Goal: Use online tool/utility: Utilize a website feature to perform a specific function

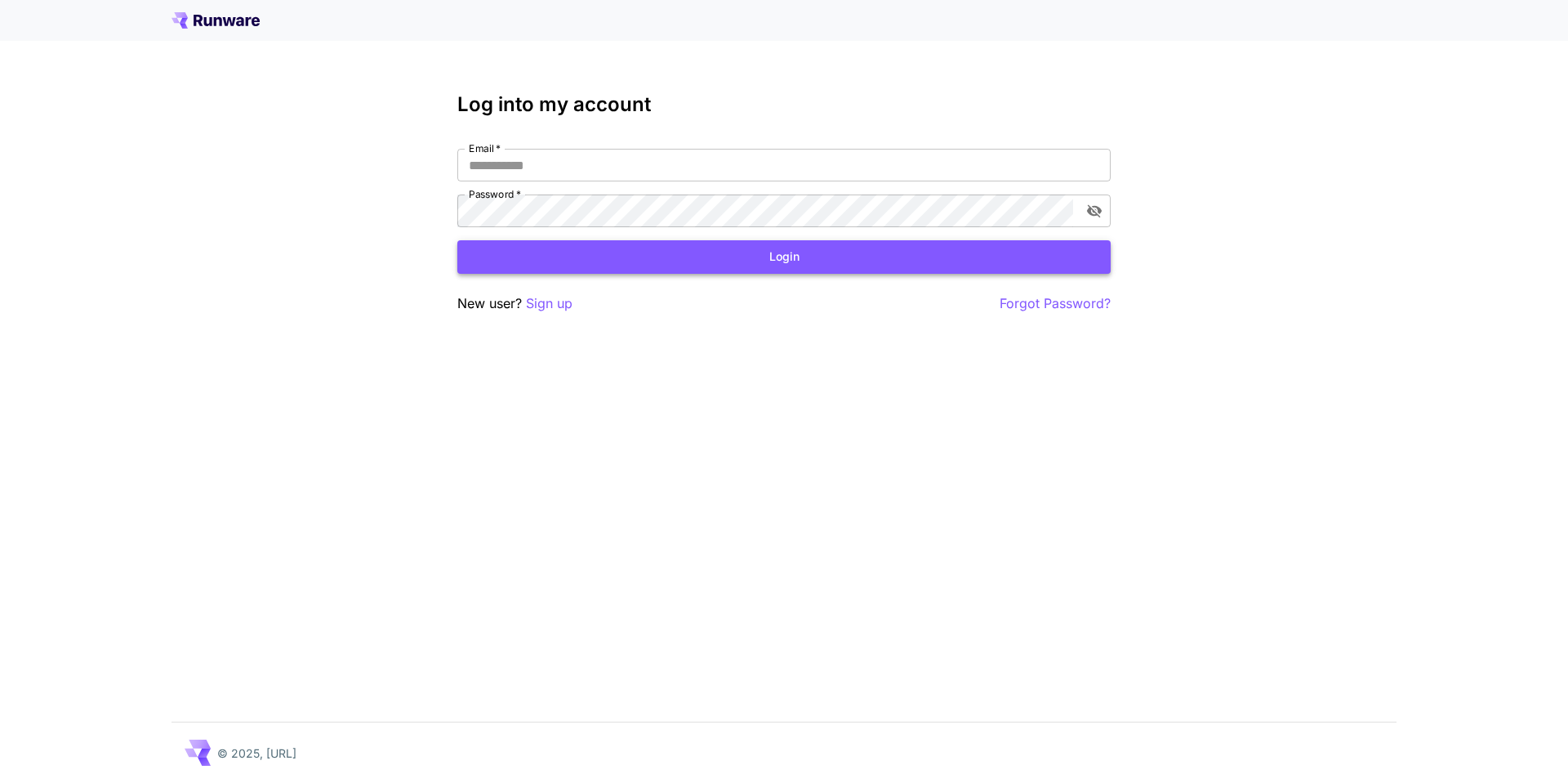
type input "**********"
click at [609, 263] on button "Login" at bounding box center [784, 256] width 653 height 33
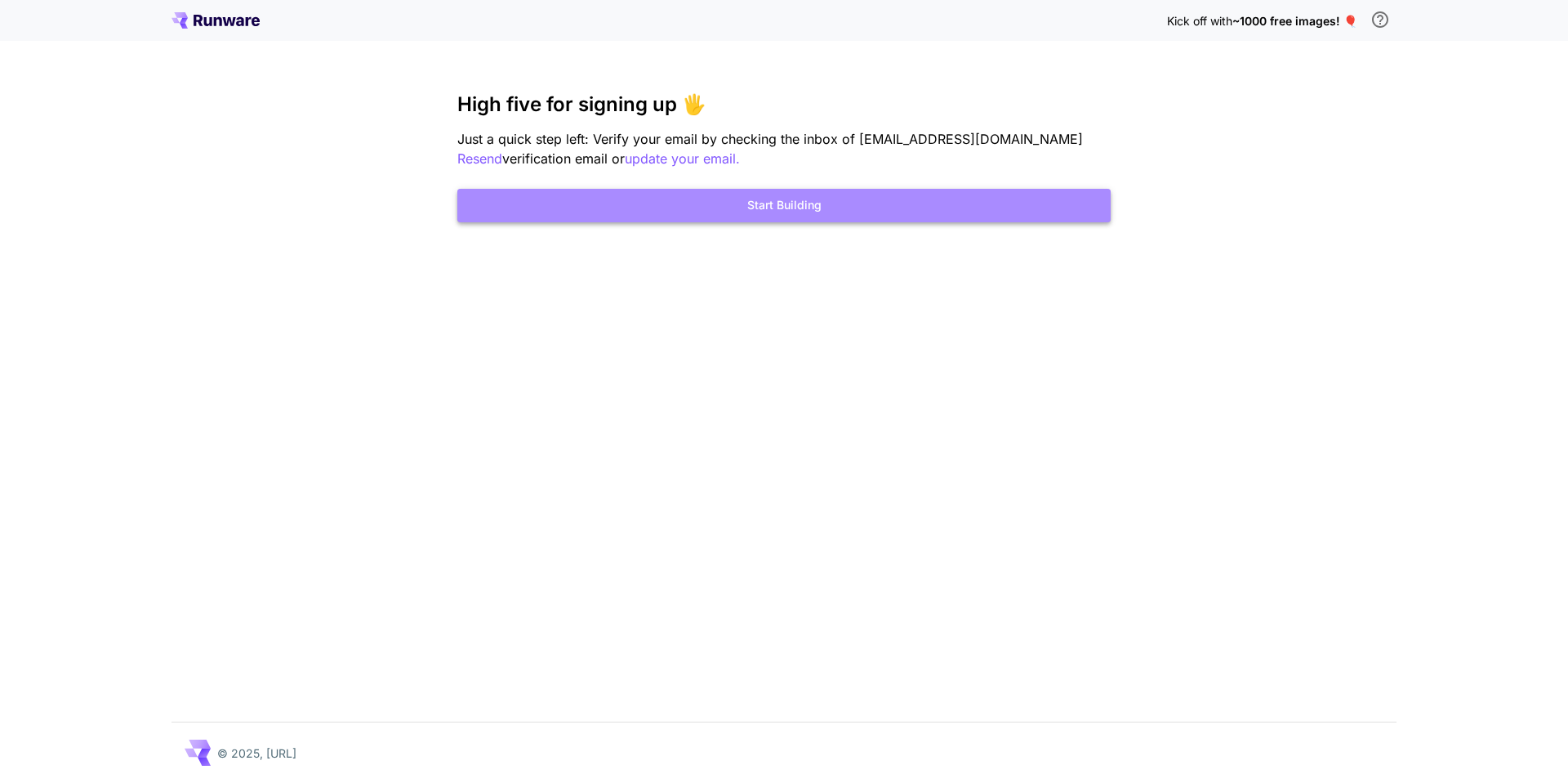
click at [596, 205] on button "Start Building" at bounding box center [784, 205] width 653 height 33
click at [614, 205] on button "Start Building" at bounding box center [784, 205] width 653 height 33
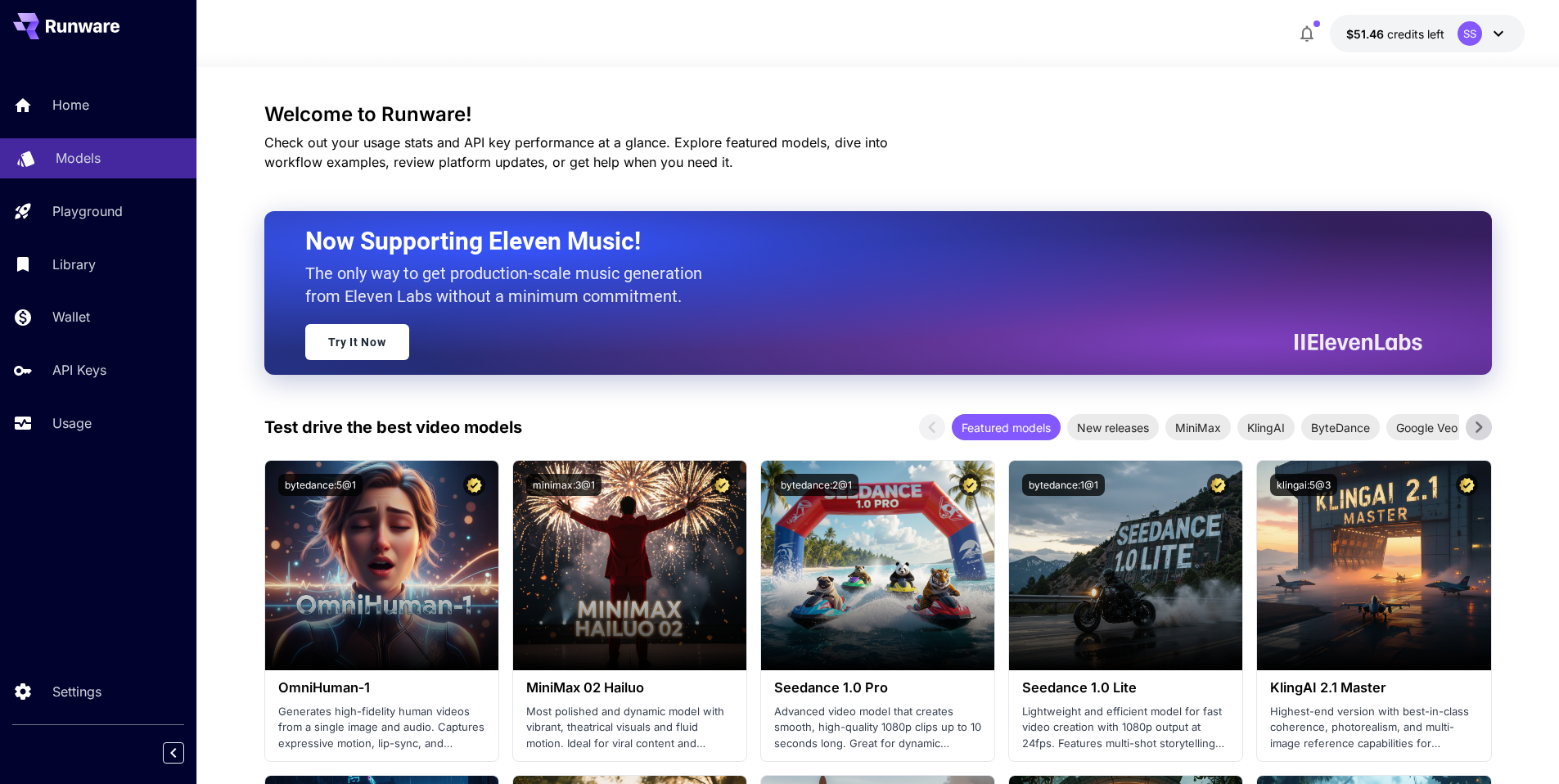
click at [50, 162] on link "Models" at bounding box center [98, 158] width 197 height 40
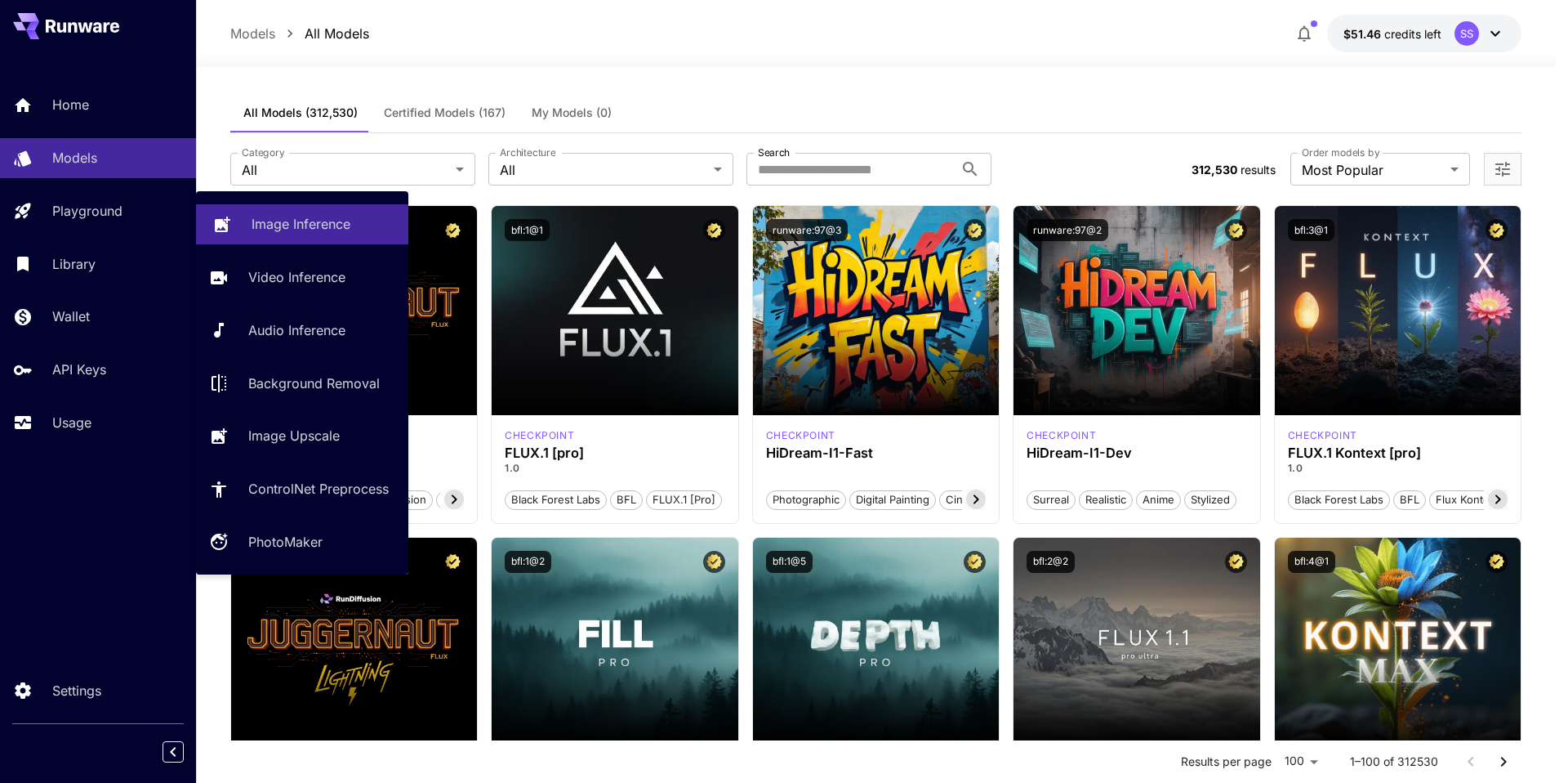
click at [287, 228] on p "Image Inference" at bounding box center [301, 224] width 99 height 20
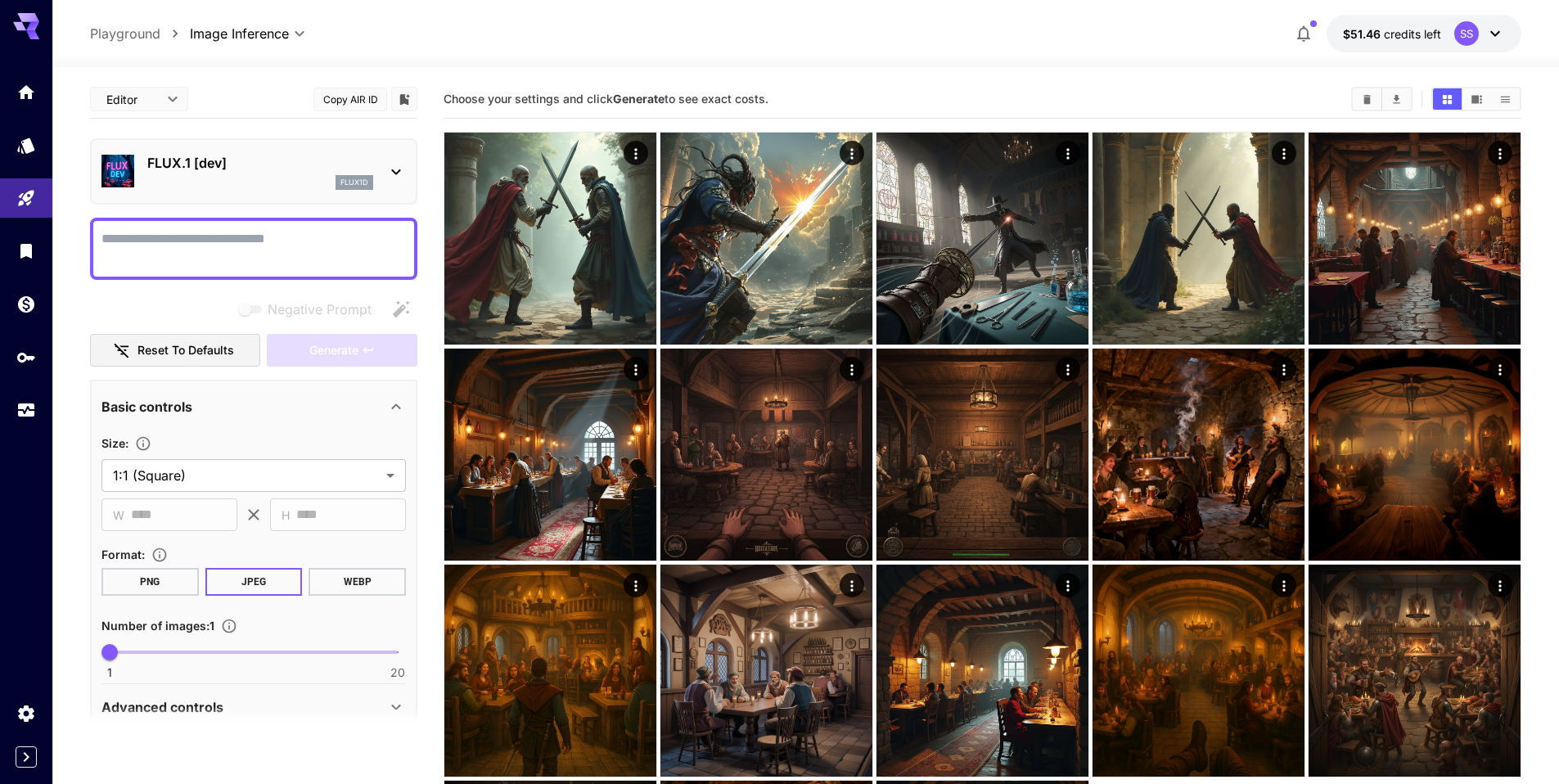
click at [287, 166] on p "FLUX.1 [dev]" at bounding box center [260, 163] width 226 height 20
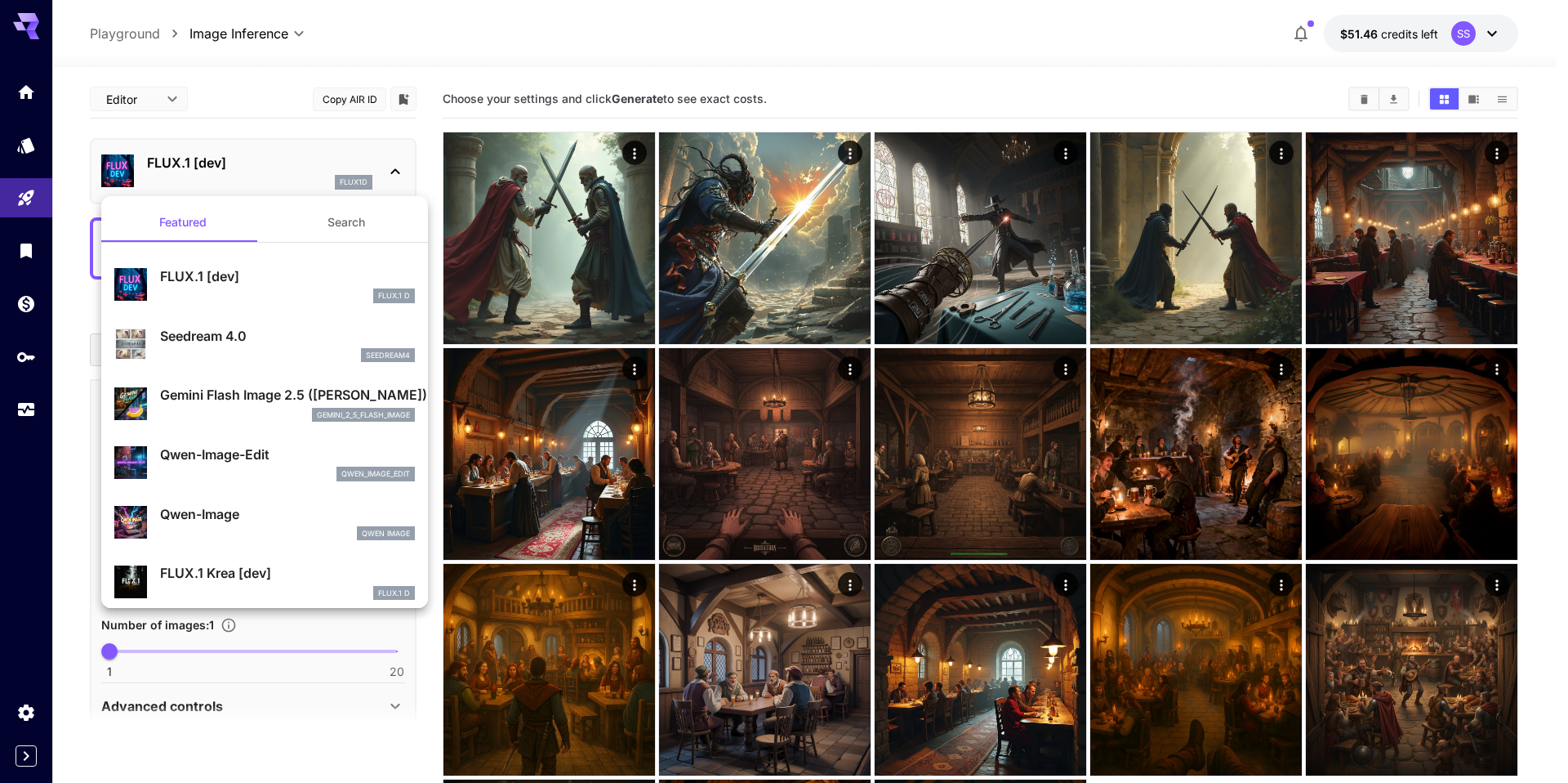
click at [291, 173] on div at bounding box center [784, 392] width 1568 height 783
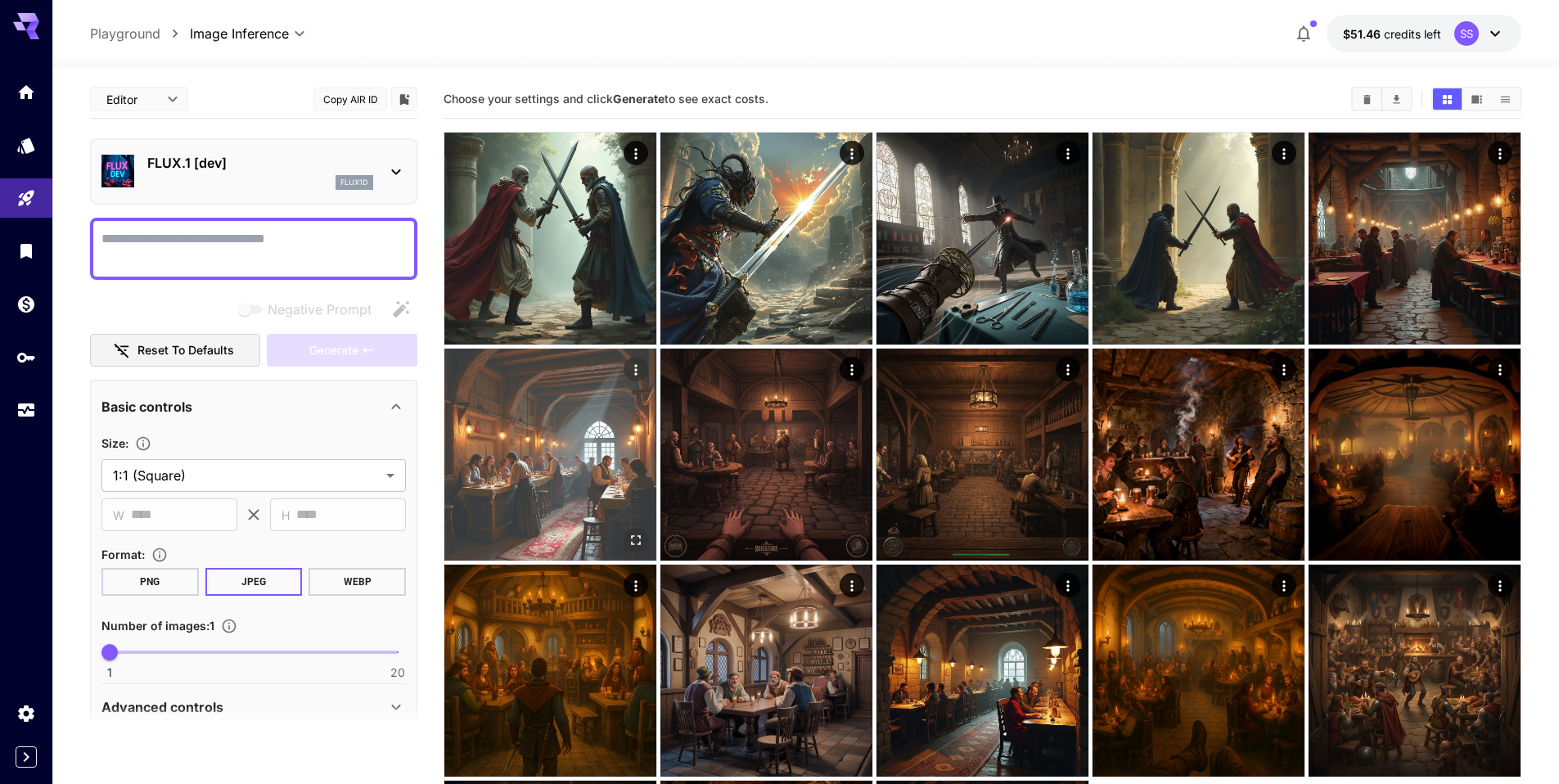
click at [581, 469] on img at bounding box center [550, 454] width 212 height 212
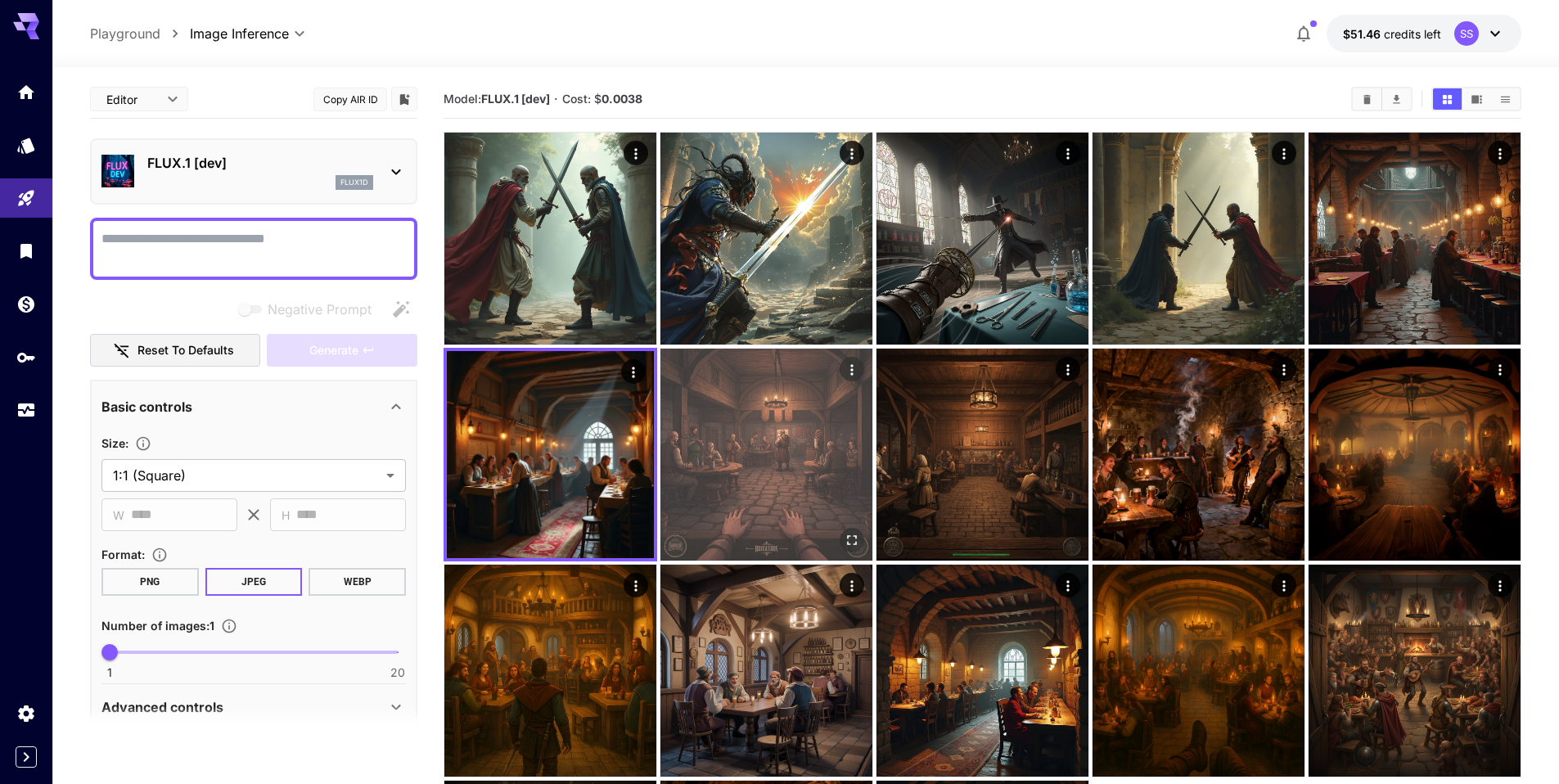
click at [710, 445] on img at bounding box center [766, 454] width 212 height 212
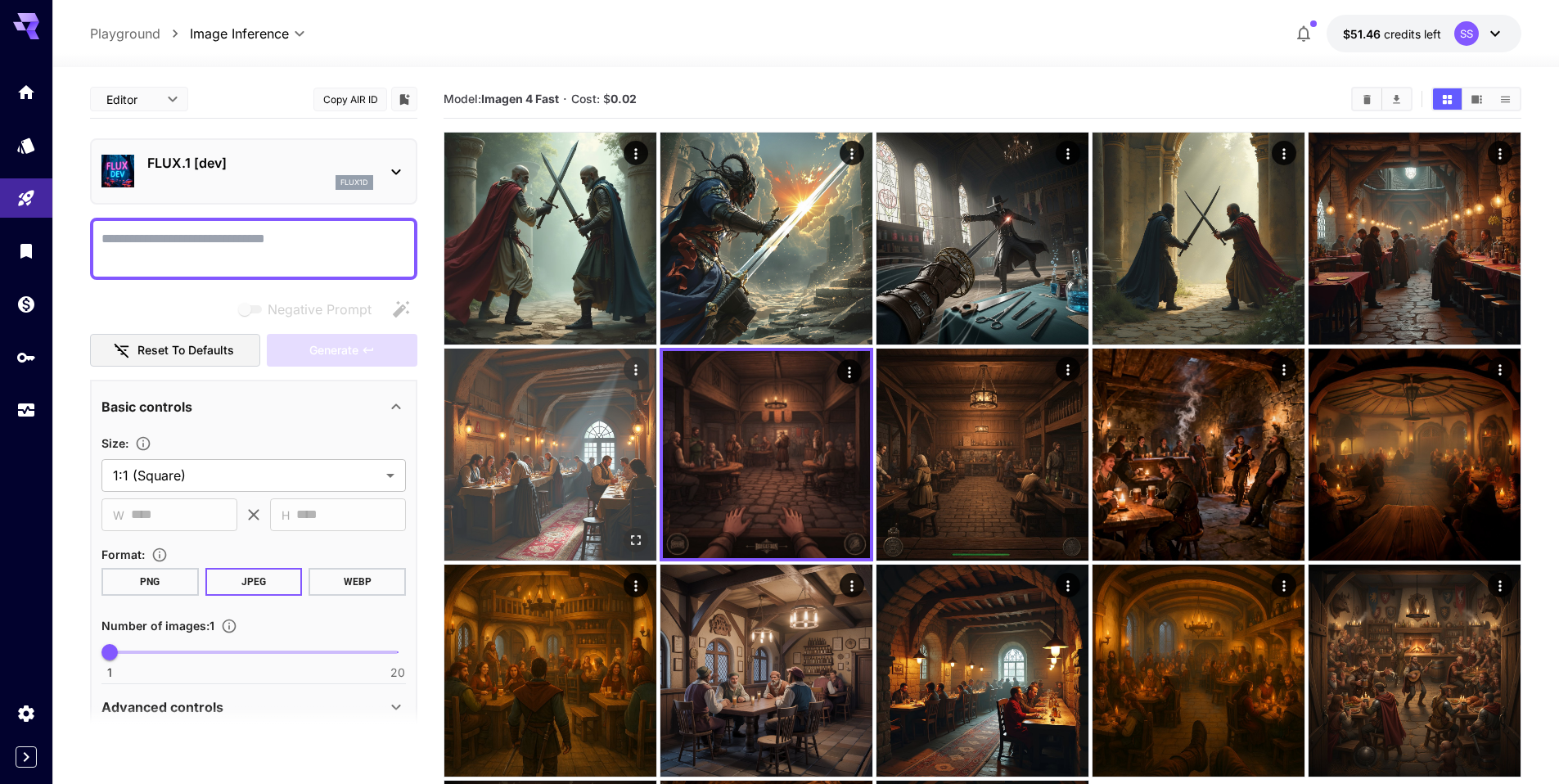
click at [568, 492] on img at bounding box center [550, 454] width 212 height 212
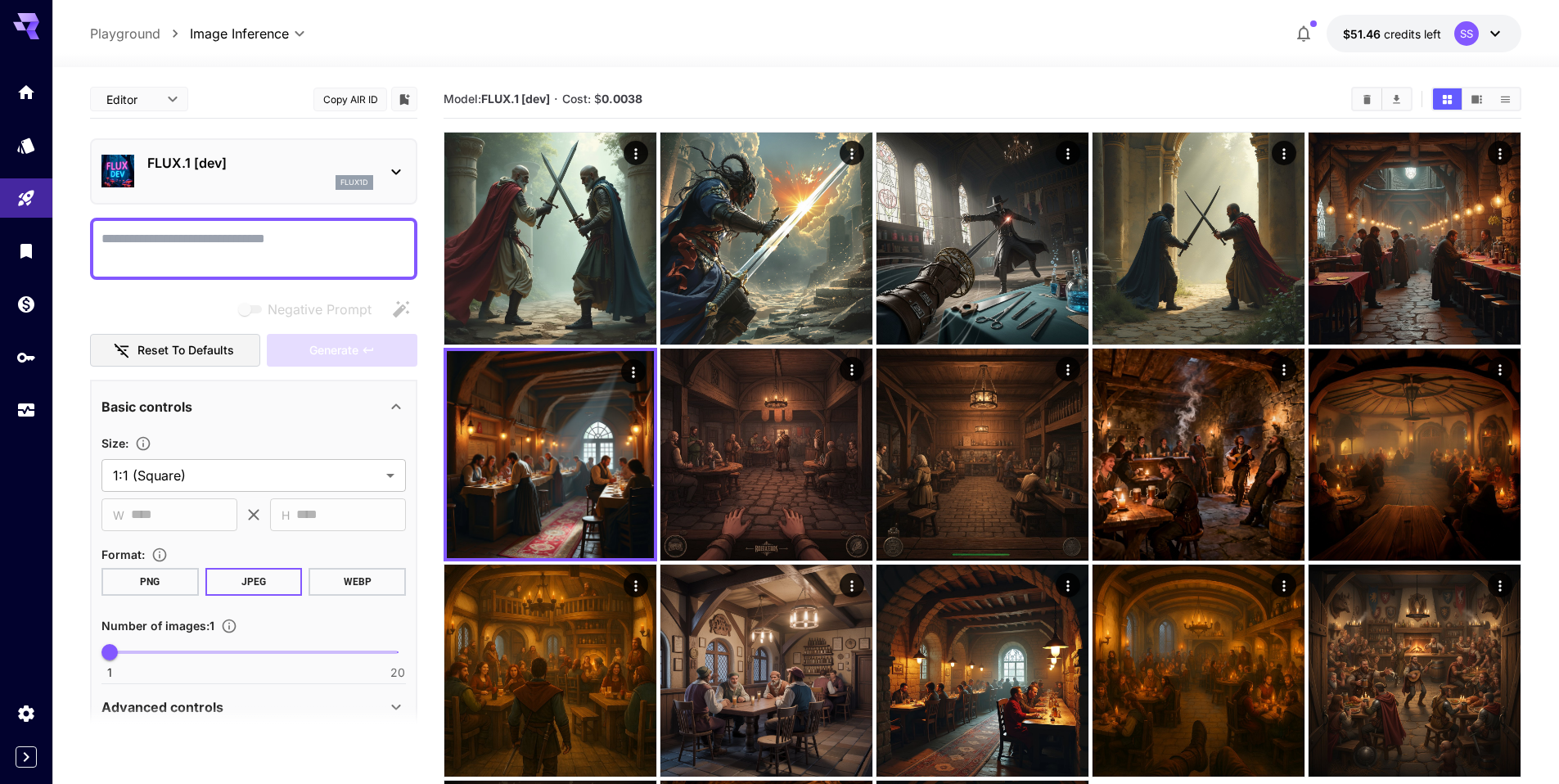
click at [318, 178] on div "flux1d" at bounding box center [260, 182] width 226 height 14
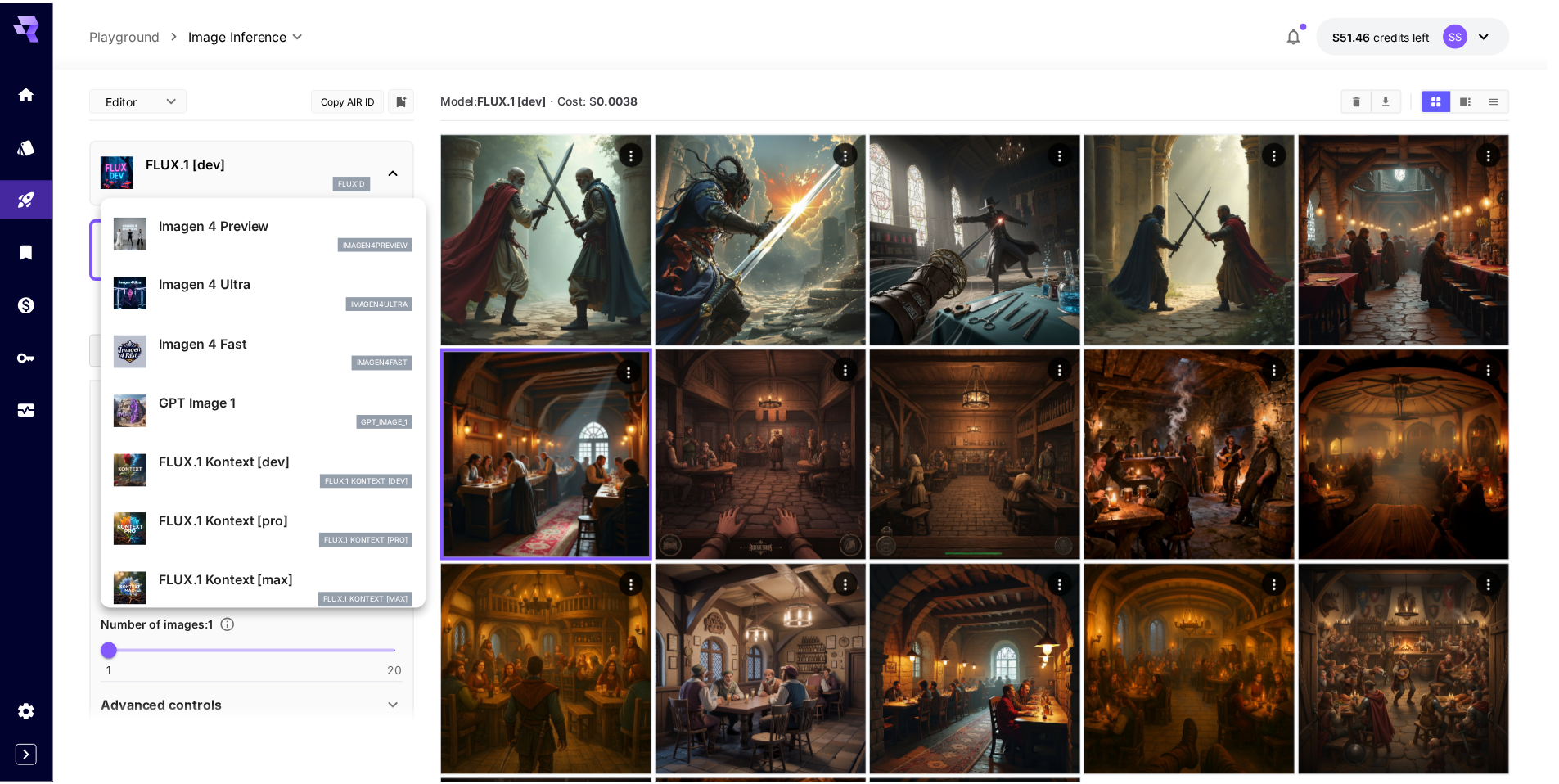
scroll to position [841, 0]
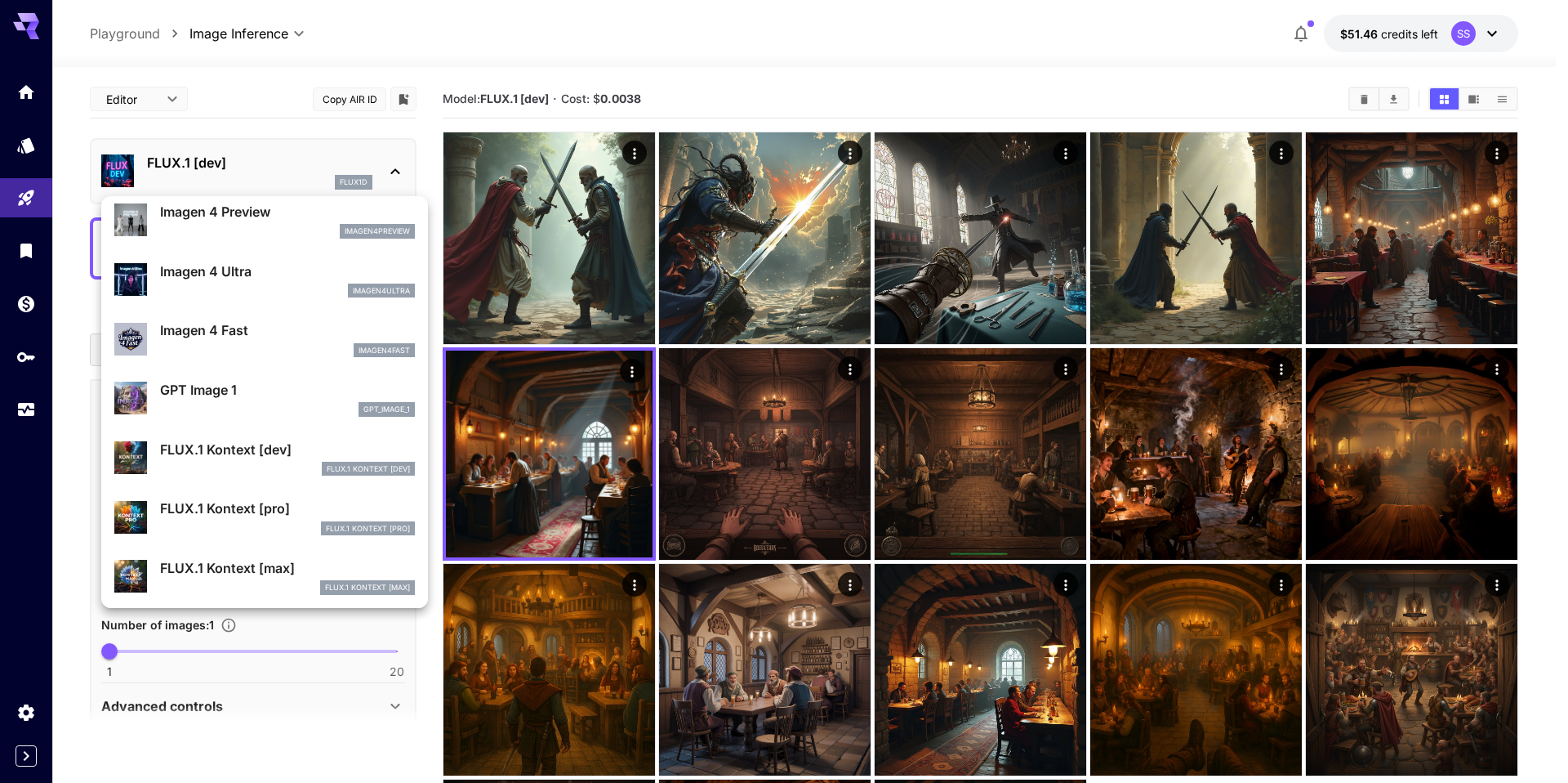
click at [602, 276] on div at bounding box center [784, 392] width 1568 height 783
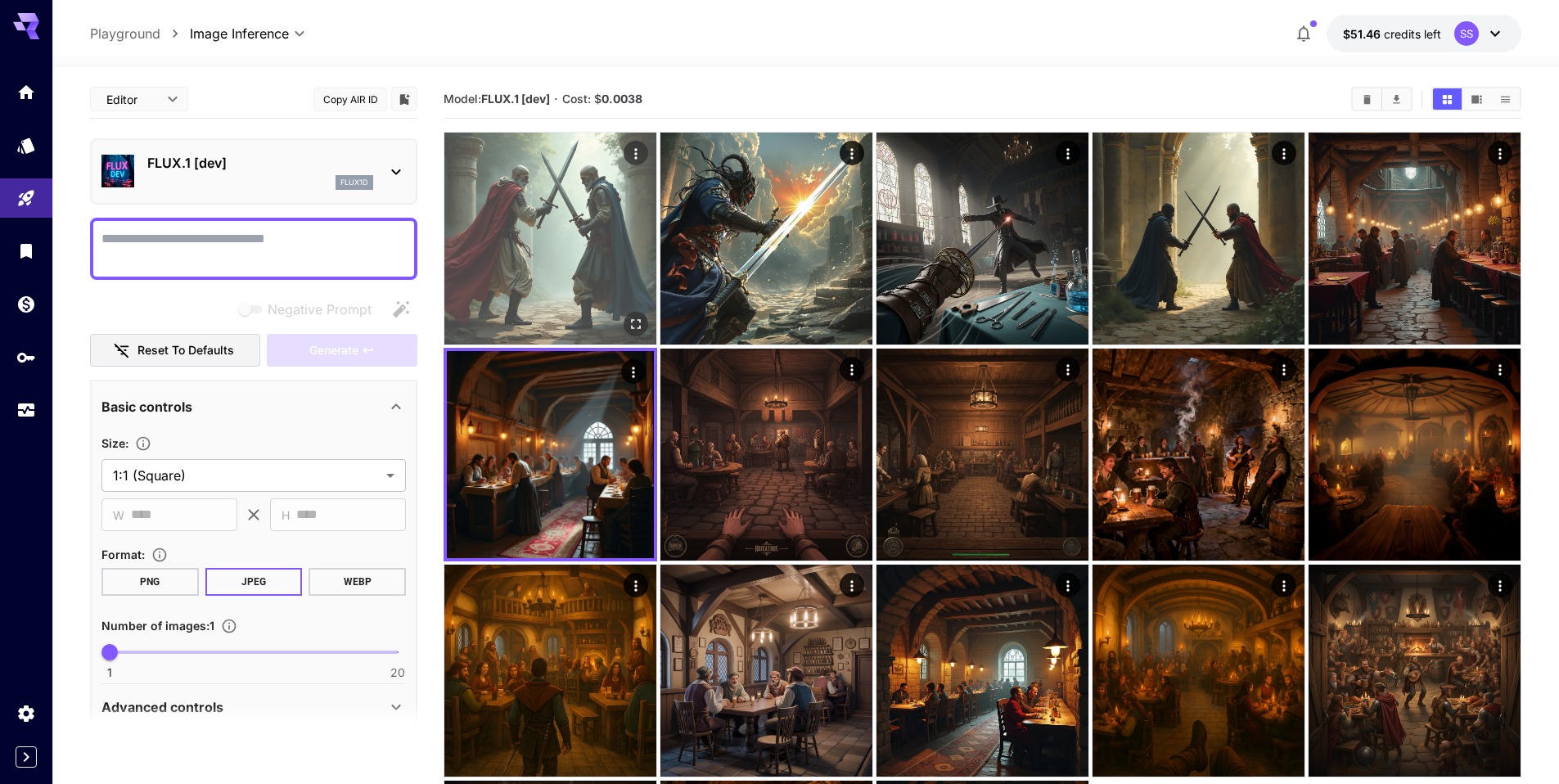
click at [565, 250] on img at bounding box center [550, 238] width 212 height 212
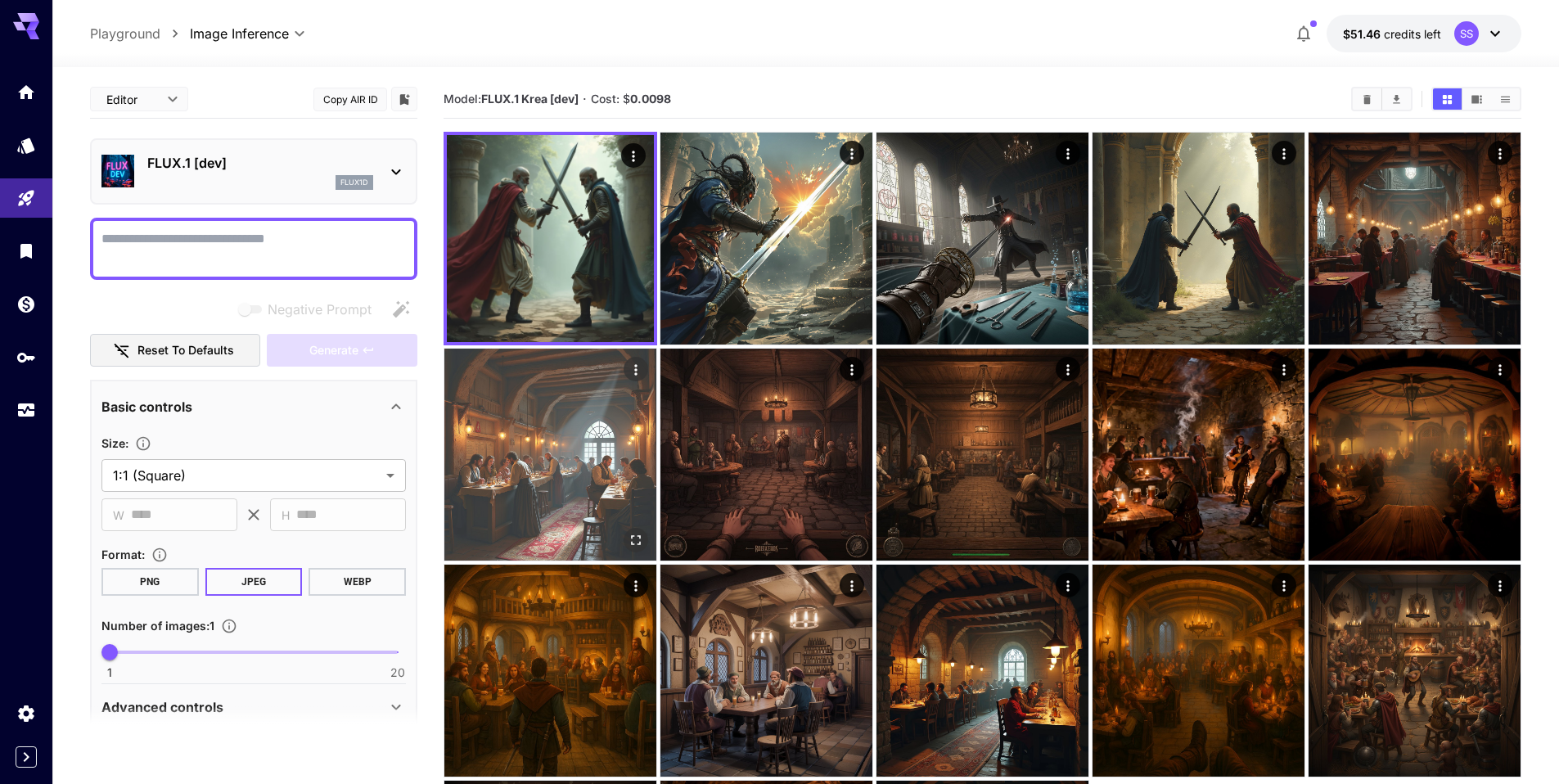
click at [572, 447] on img at bounding box center [550, 454] width 212 height 212
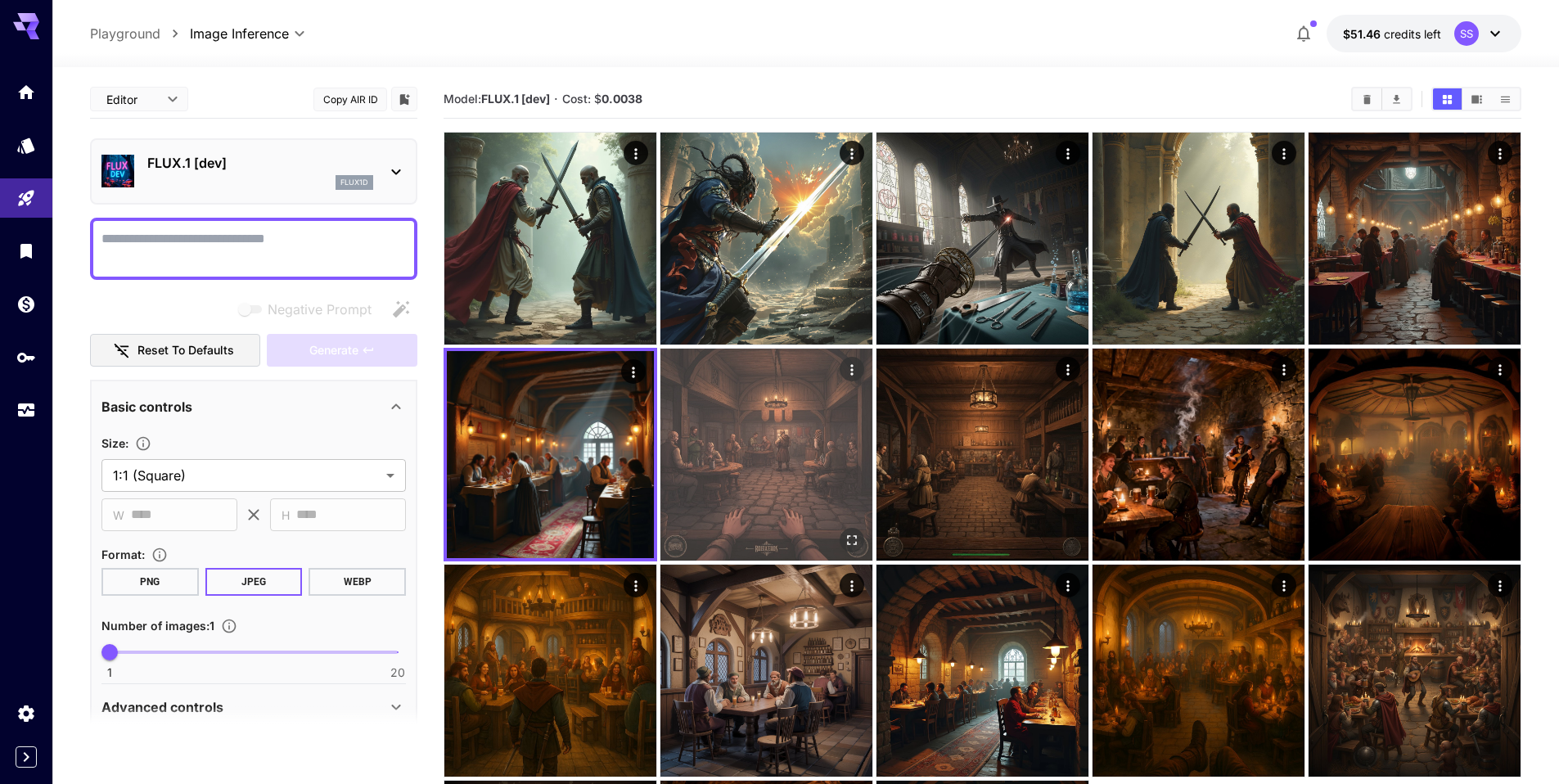
click at [754, 445] on img at bounding box center [766, 454] width 212 height 212
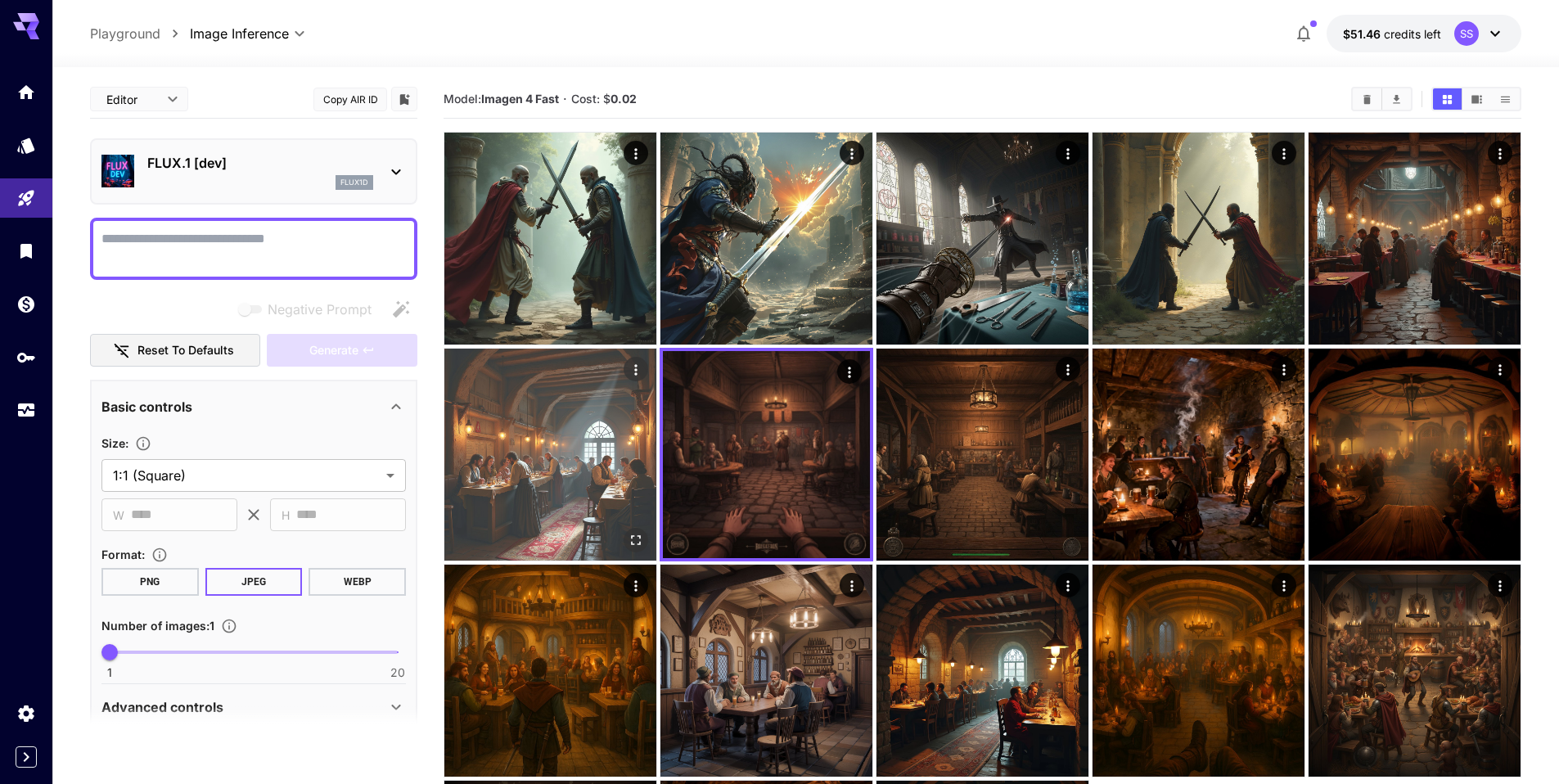
click at [589, 444] on img at bounding box center [550, 454] width 212 height 212
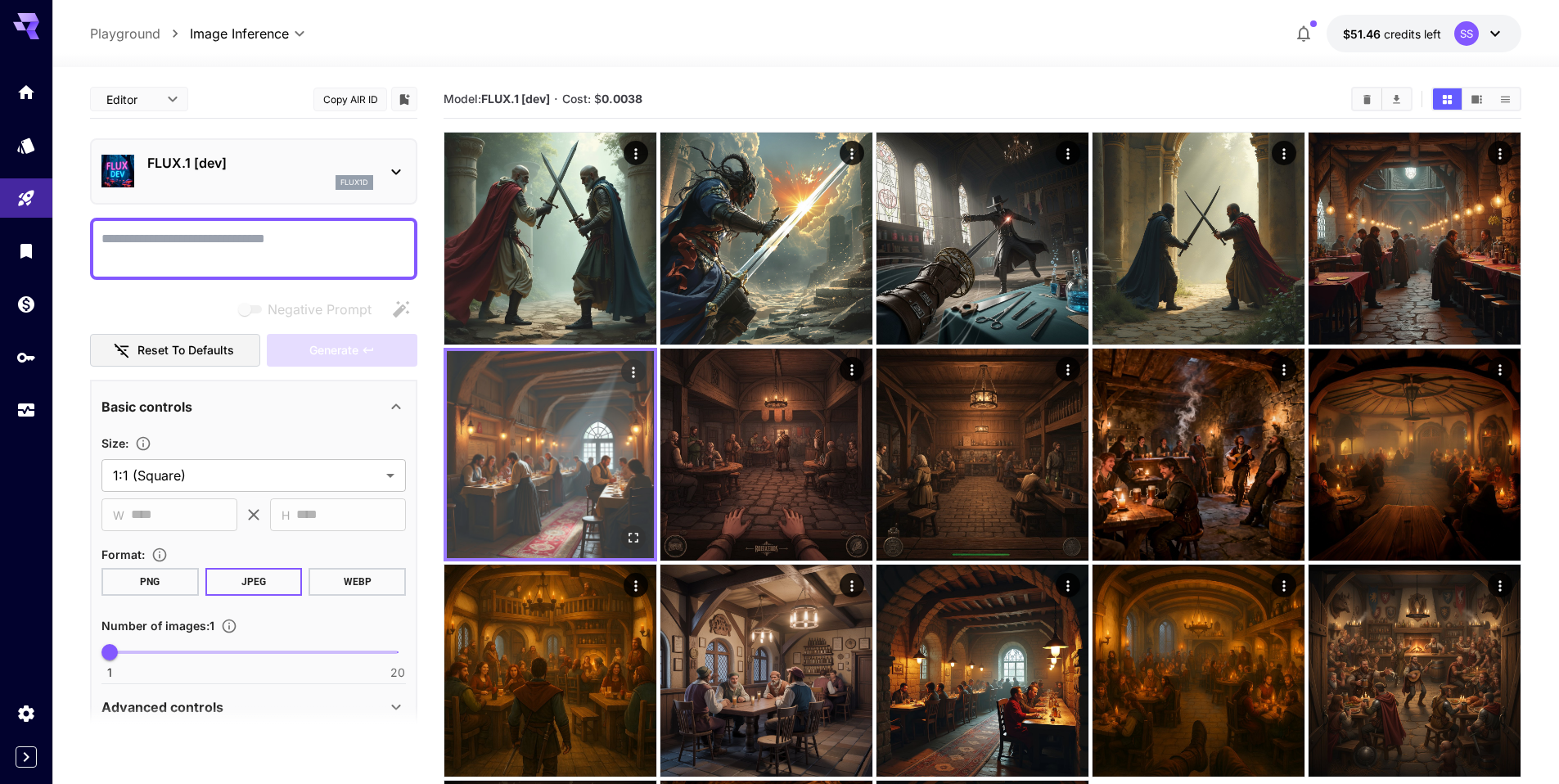
scroll to position [4, 0]
